Goal: Task Accomplishment & Management: Manage account settings

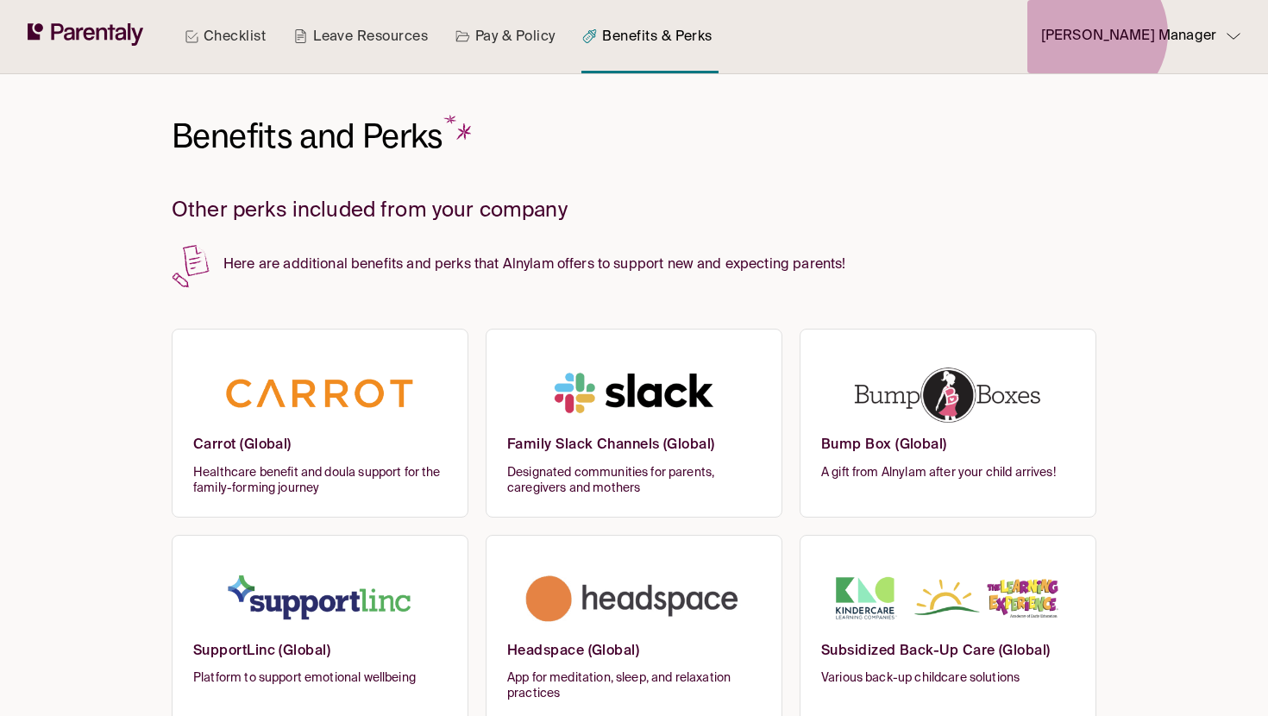
click at [1172, 34] on p "Sara Manager" at bounding box center [1128, 36] width 175 height 23
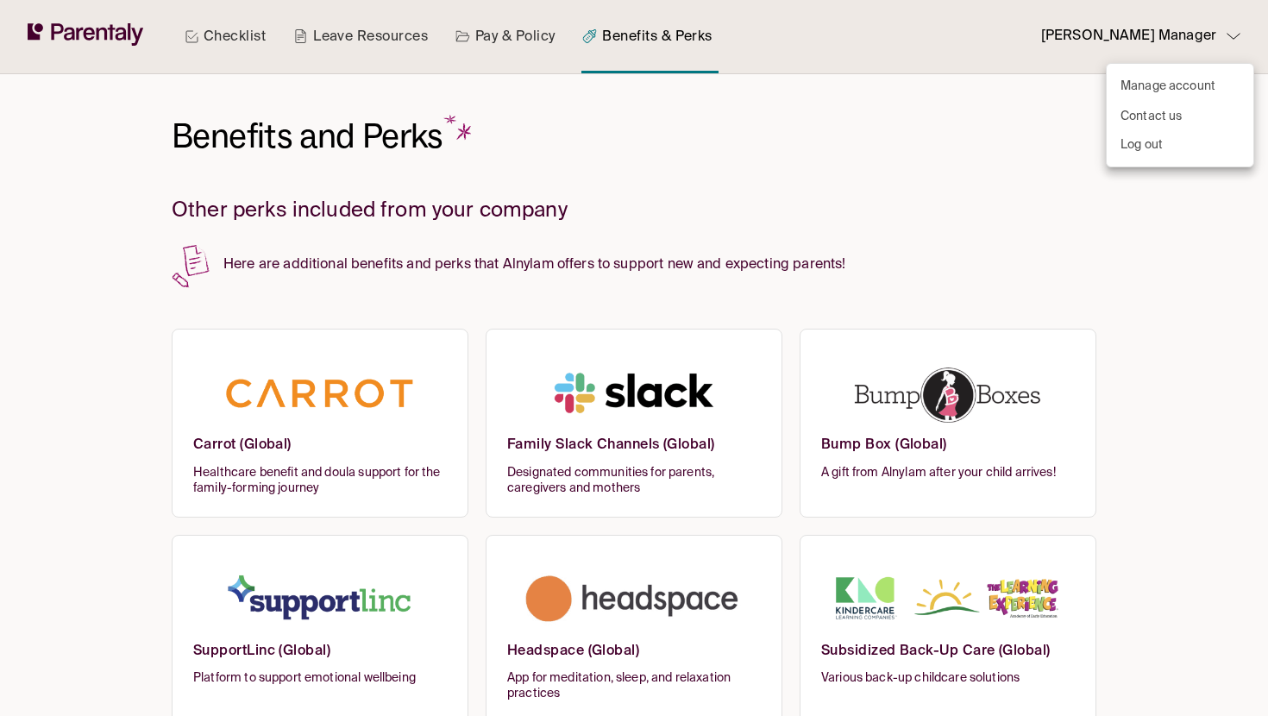
click at [1133, 160] on ul "Manage account Contact us Log out" at bounding box center [1180, 115] width 147 height 103
click at [1132, 143] on p "Log out" at bounding box center [1141, 145] width 42 height 18
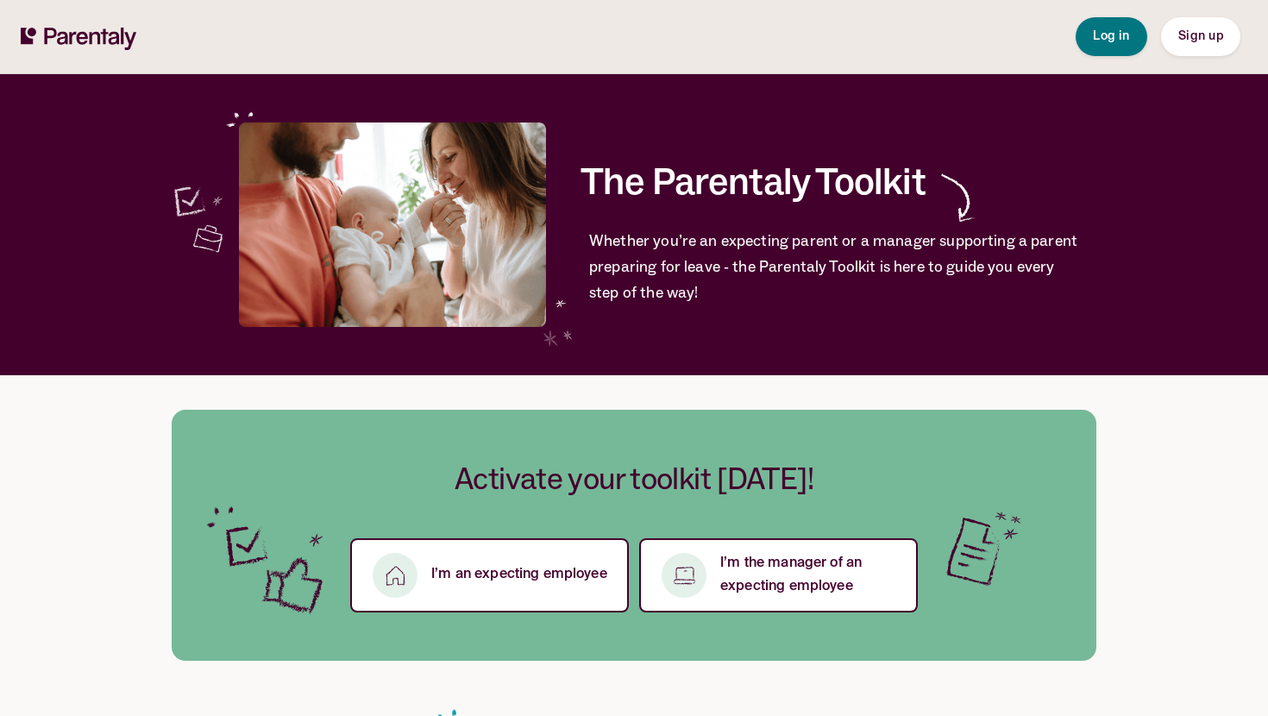
click at [1196, 45] on span "Sign up" at bounding box center [1200, 37] width 45 height 18
